Goal: Information Seeking & Learning: Learn about a topic

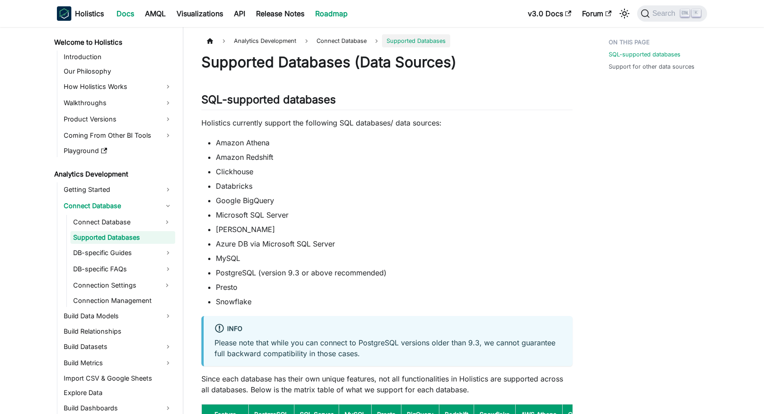
click at [330, 14] on link "Roadmap" at bounding box center [331, 13] width 43 height 14
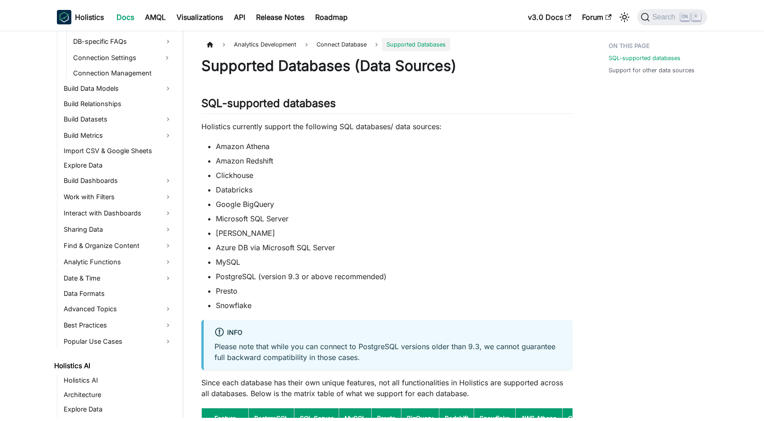
scroll to position [361, 0]
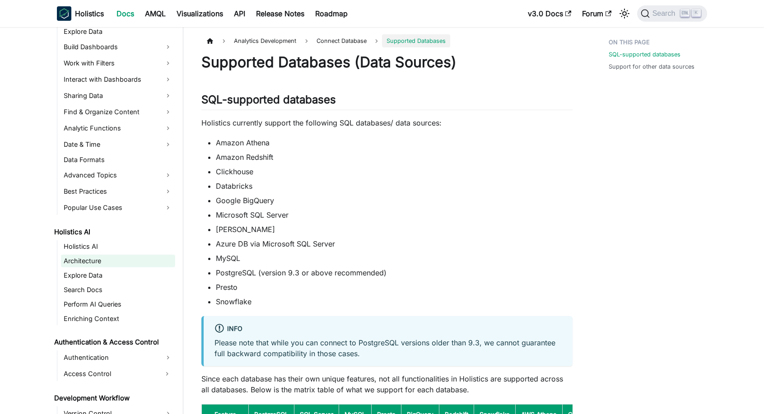
click at [75, 260] on link "Architecture" at bounding box center [118, 261] width 114 height 13
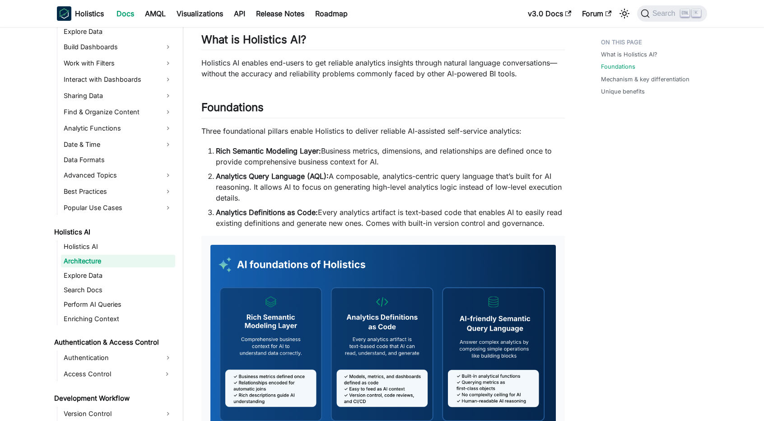
scroll to position [135, 0]
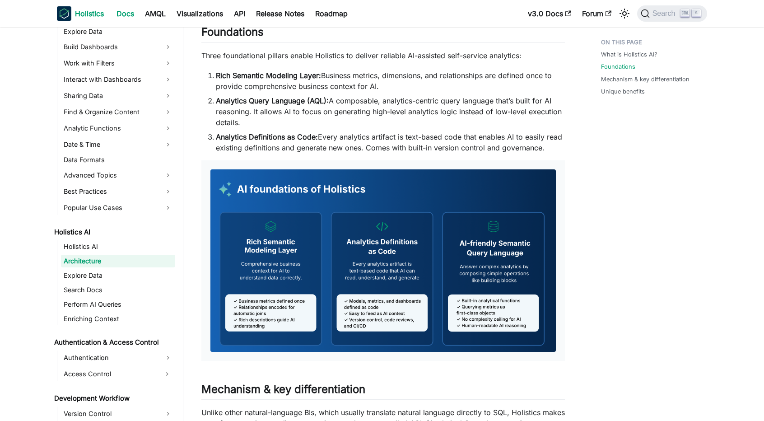
click at [69, 10] on img "Main" at bounding box center [64, 13] width 14 height 14
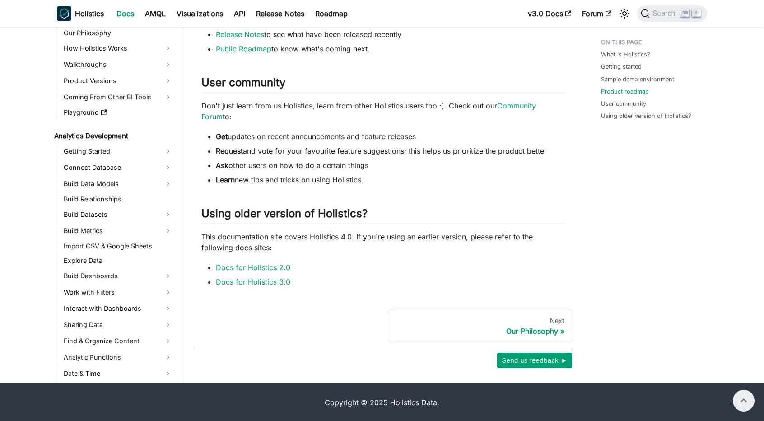
scroll to position [384, 0]
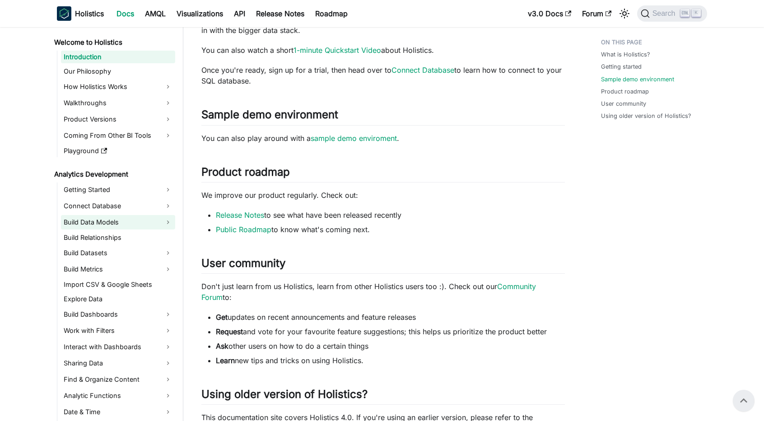
click at [101, 225] on link "Build Data Models" at bounding box center [118, 222] width 114 height 14
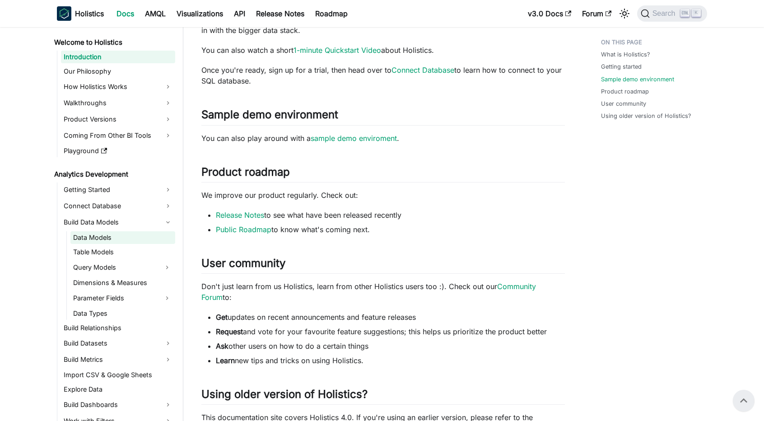
click at [100, 237] on link "Data Models" at bounding box center [122, 237] width 105 height 13
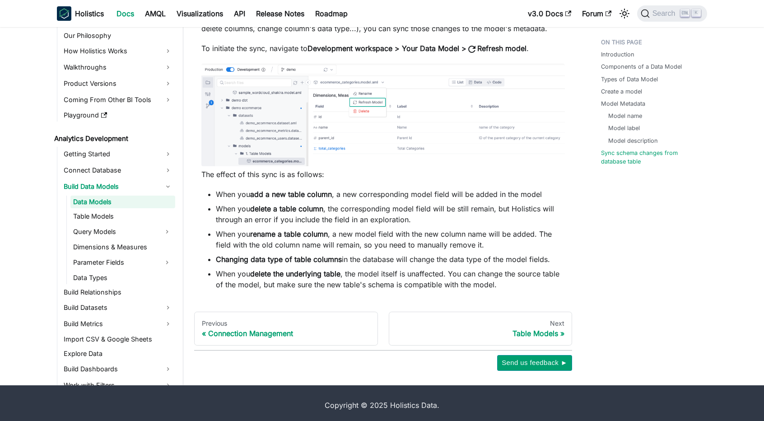
scroll to position [2666, 0]
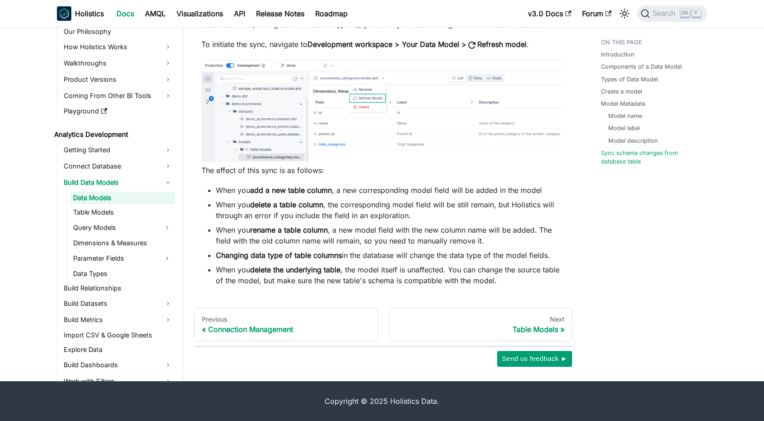
click at [298, 193] on strong "add a new table column" at bounding box center [291, 190] width 82 height 9
